Goal: Find specific page/section: Find specific page/section

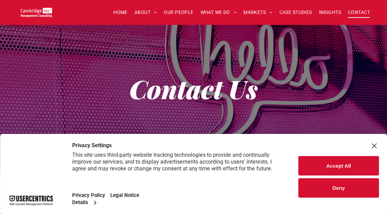
scroll to position [273, 0]
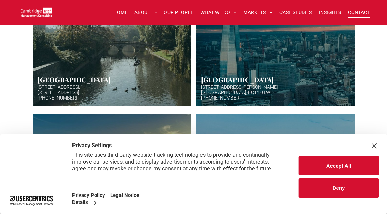
click at [374, 144] on div "Close Layer" at bounding box center [375, 146] width 10 height 10
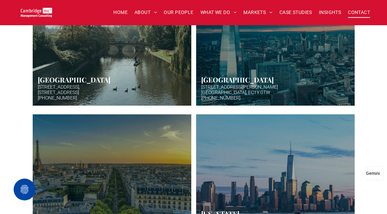
click at [211, 88] on link "Aerial photo of Tower Bridge, London. Thames snakes into distance. Hazy backgro…" at bounding box center [275, 37] width 159 height 136
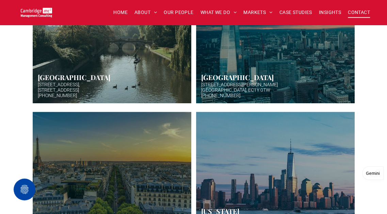
scroll to position [273, 0]
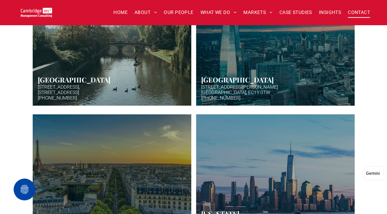
click at [205, 85] on link "Aerial photo of Tower Bridge, London. Thames snakes into distance. Hazy backgro…" at bounding box center [275, 37] width 159 height 136
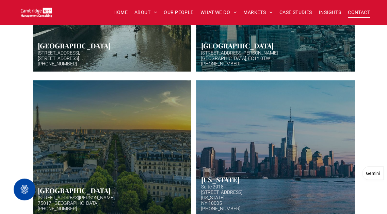
scroll to position [170, 0]
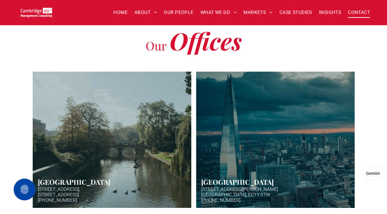
click at [311, 52] on h2 "Our Offices" at bounding box center [193, 42] width 327 height 22
click at [387, 77] on div "Our Offices [STREET_ADDRESS] [PHONE_NUMBER] Button [GEOGRAPHIC_DATA][STREET_ADD…" at bounding box center [193, 183] width 387 height 355
drag, startPoint x: 308, startPoint y: 36, endPoint x: 301, endPoint y: 36, distance: 6.8
click at [308, 36] on h2 "Our Offices" at bounding box center [193, 42] width 327 height 22
